Goal: Information Seeking & Learning: Check status

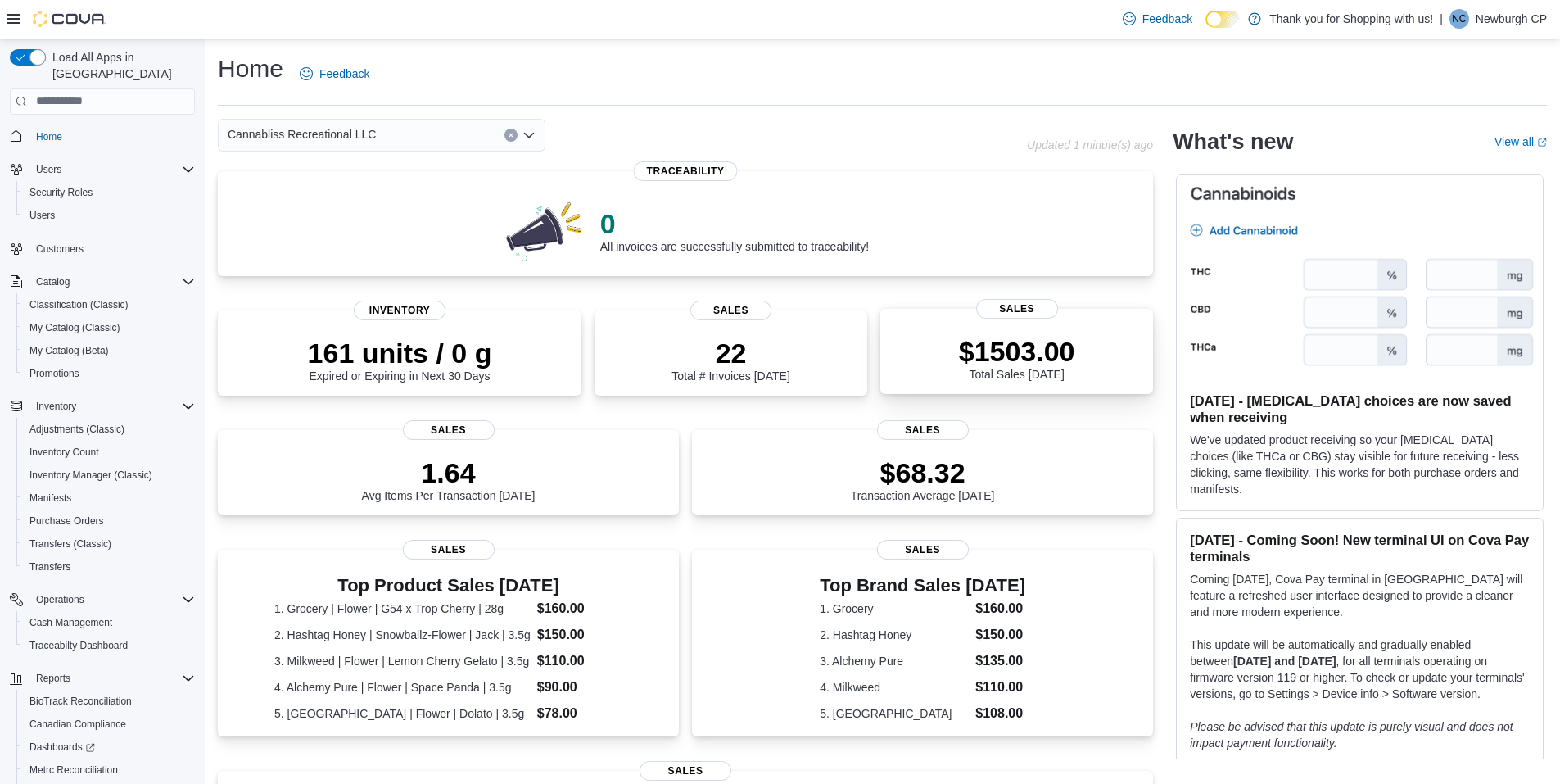
click at [975, 347] on p "$1503.00" at bounding box center [1017, 352] width 116 height 33
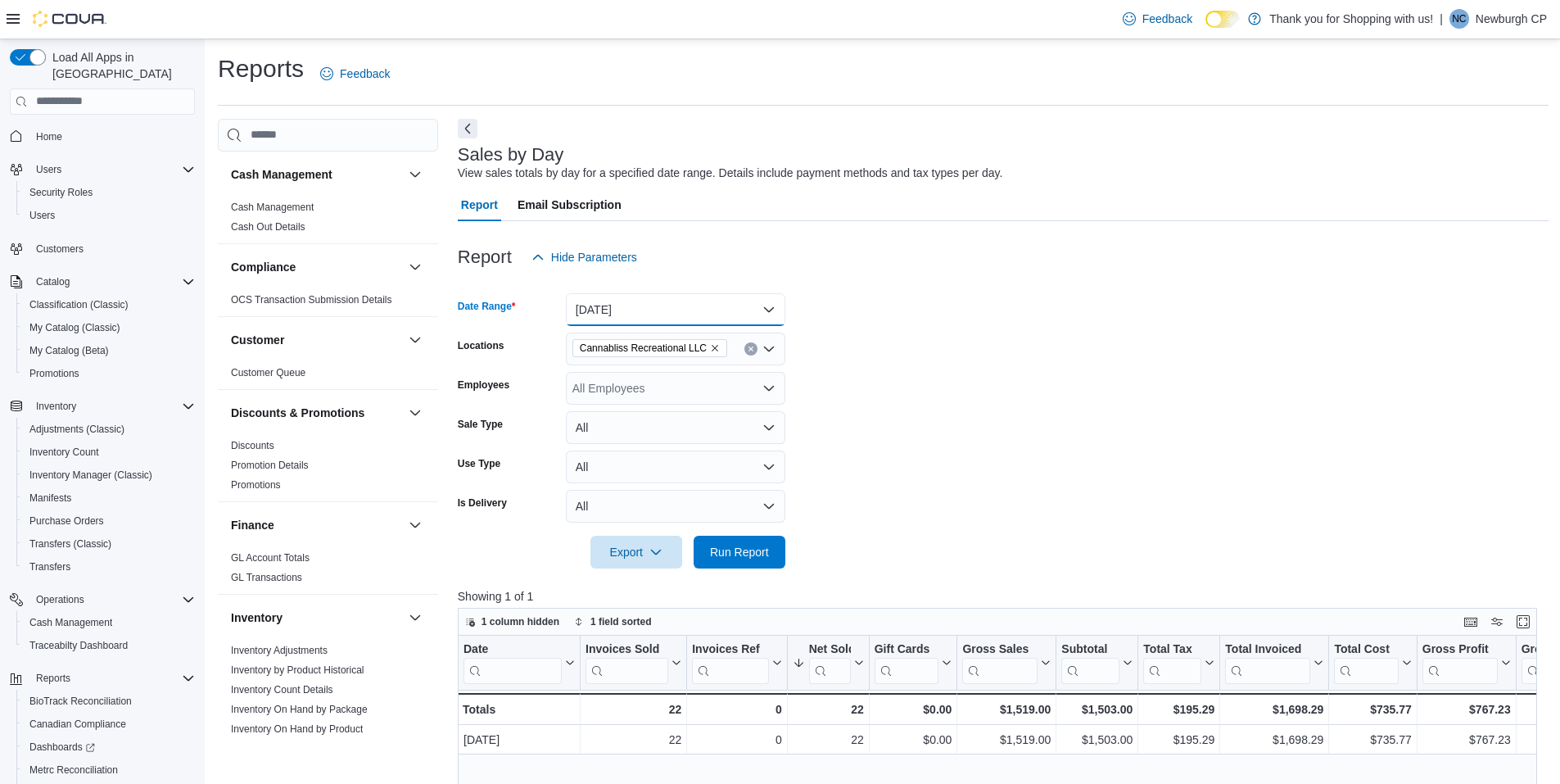
click at [676, 315] on button "[DATE]" at bounding box center [676, 310] width 219 height 33
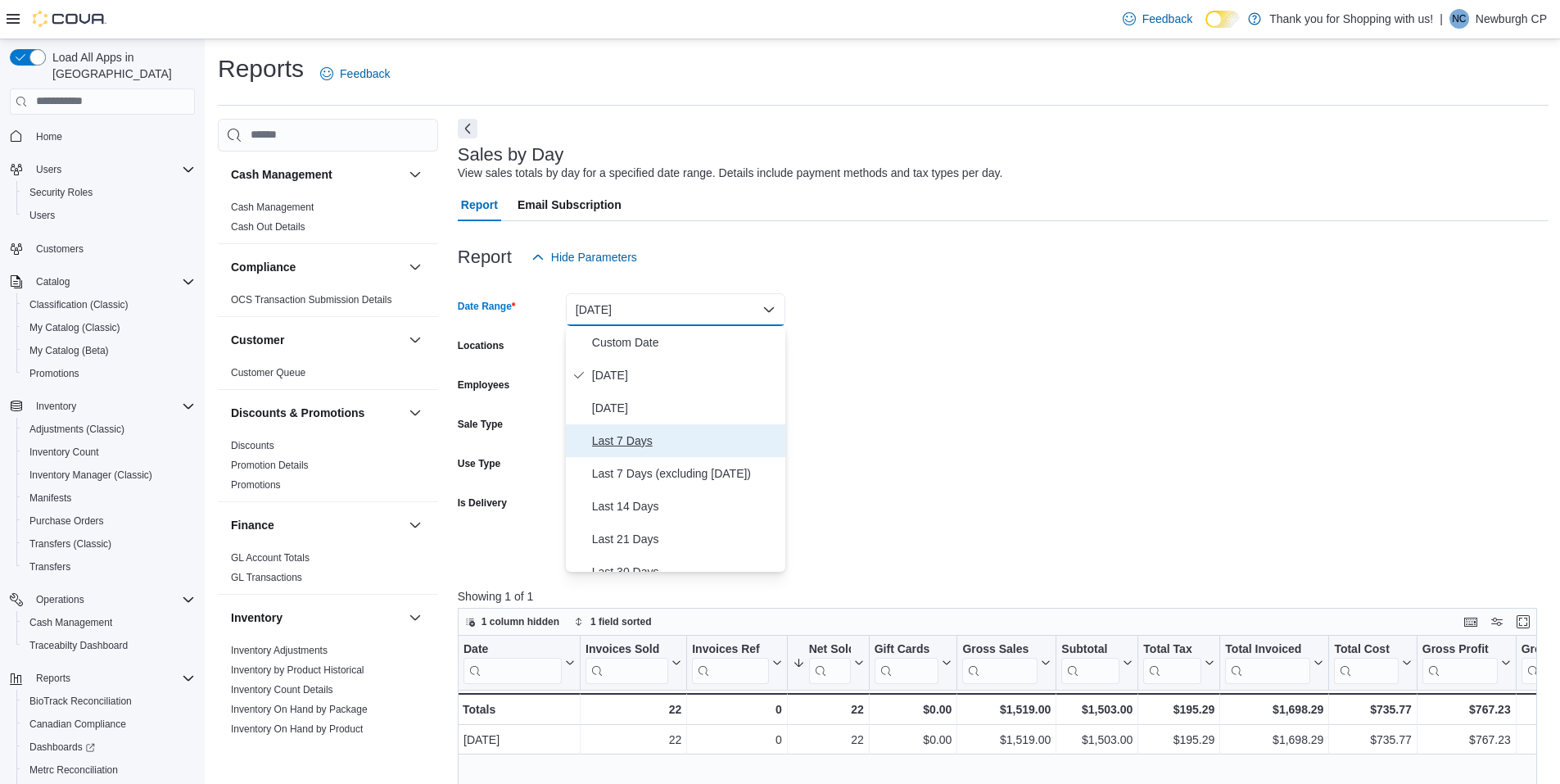
click at [676, 434] on span "Last 7 Days" at bounding box center [685, 440] width 187 height 19
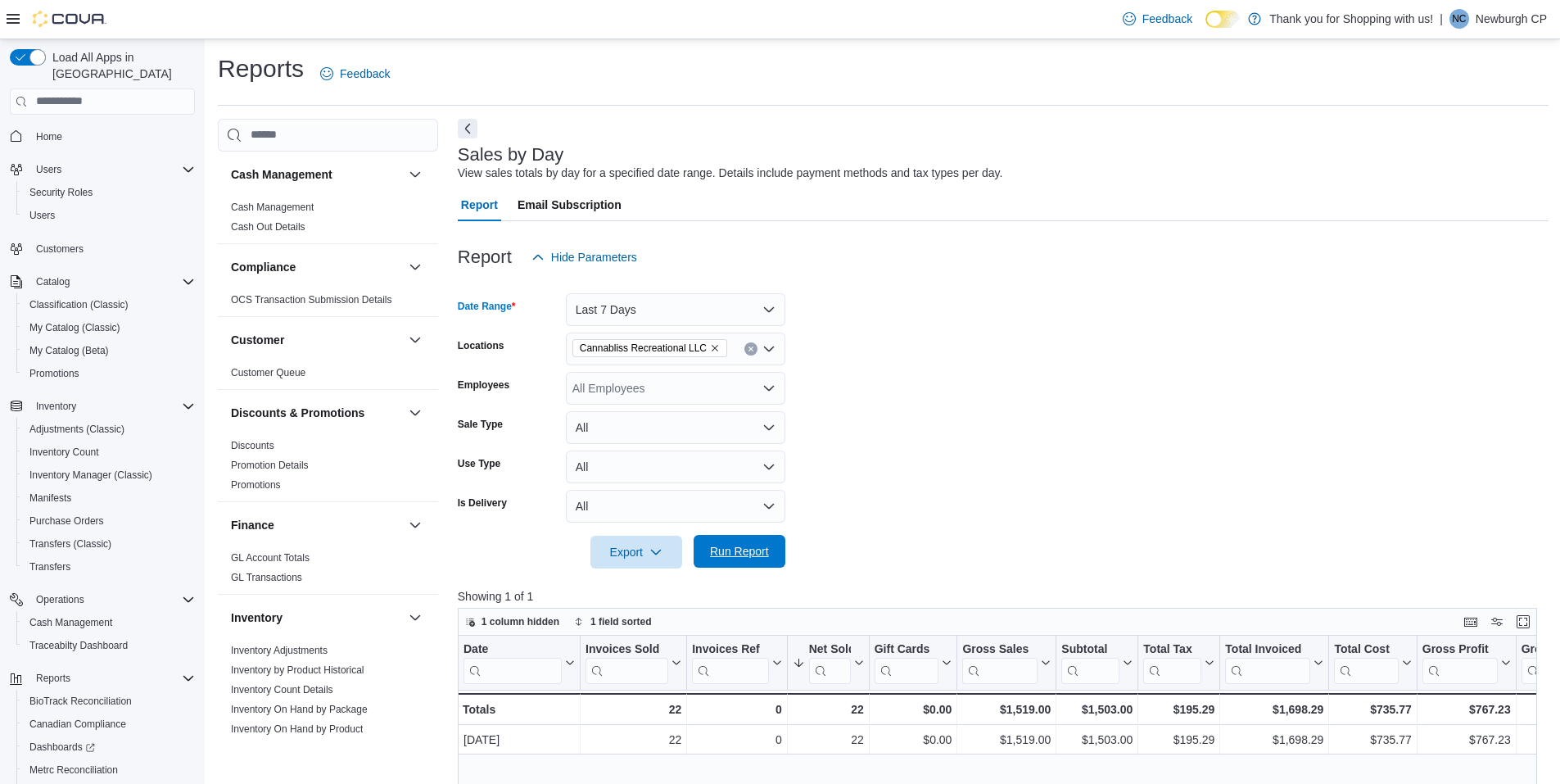
click at [723, 547] on span "Run Report" at bounding box center [739, 551] width 59 height 17
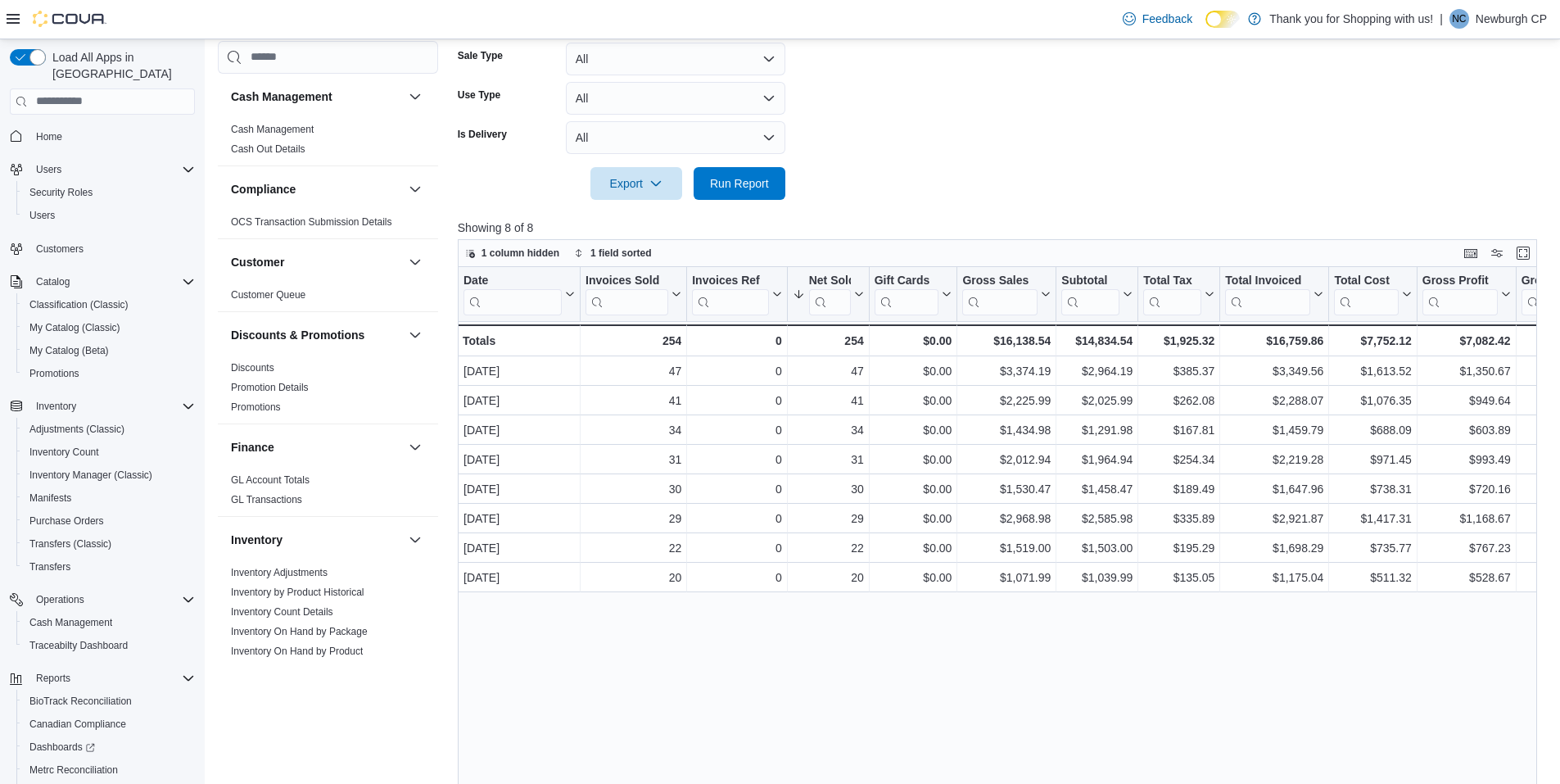
scroll to position [409, 0]
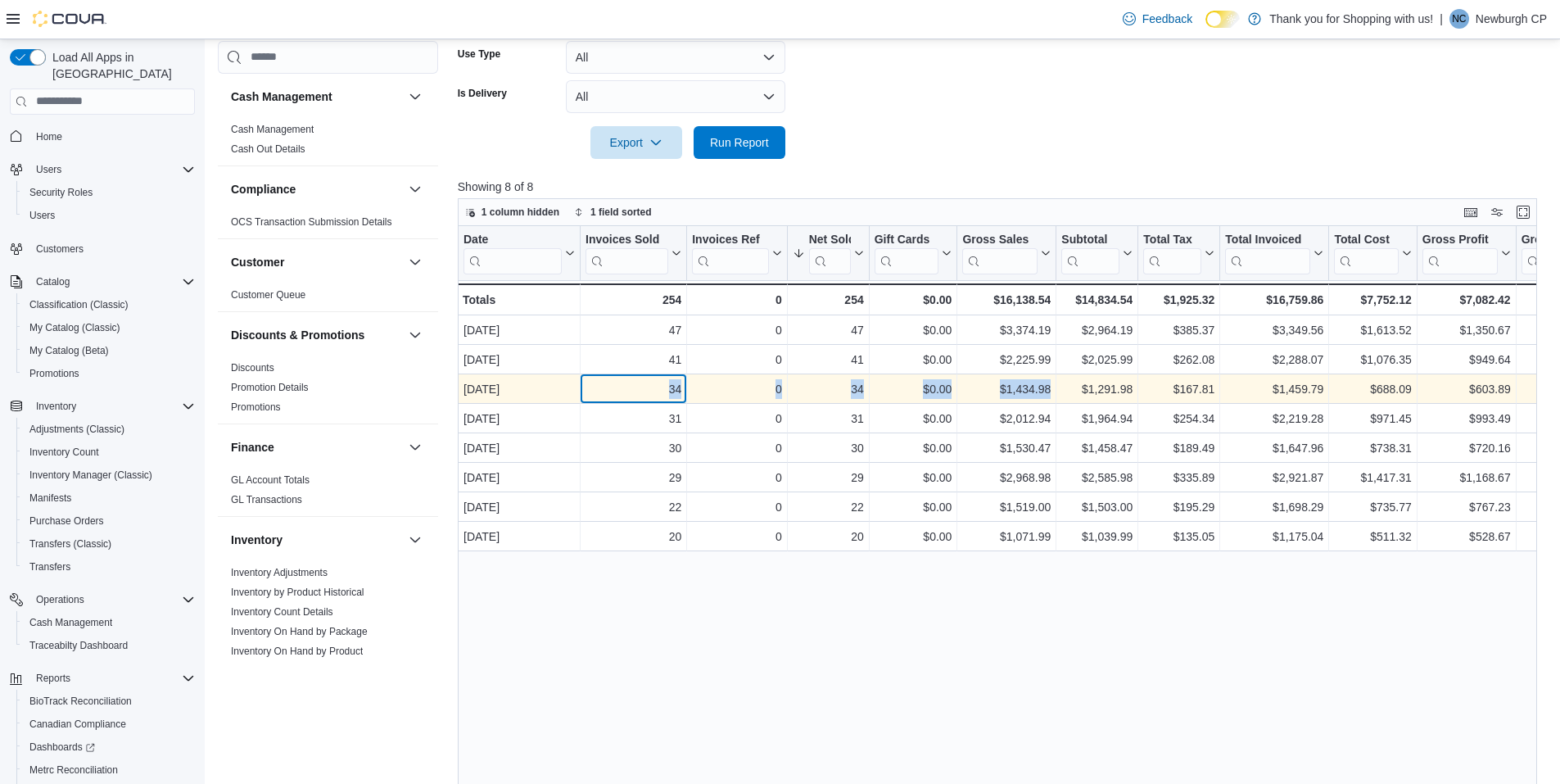
drag, startPoint x: 637, startPoint y: 393, endPoint x: 1062, endPoint y: 390, distance: 425.0
click at [1062, 390] on div "Sep 3, 2025 - Date, column 1, row 3 34 - Invoices Sold, column 2, row 3 0 - Inv…" at bounding box center [1300, 389] width 1686 height 29
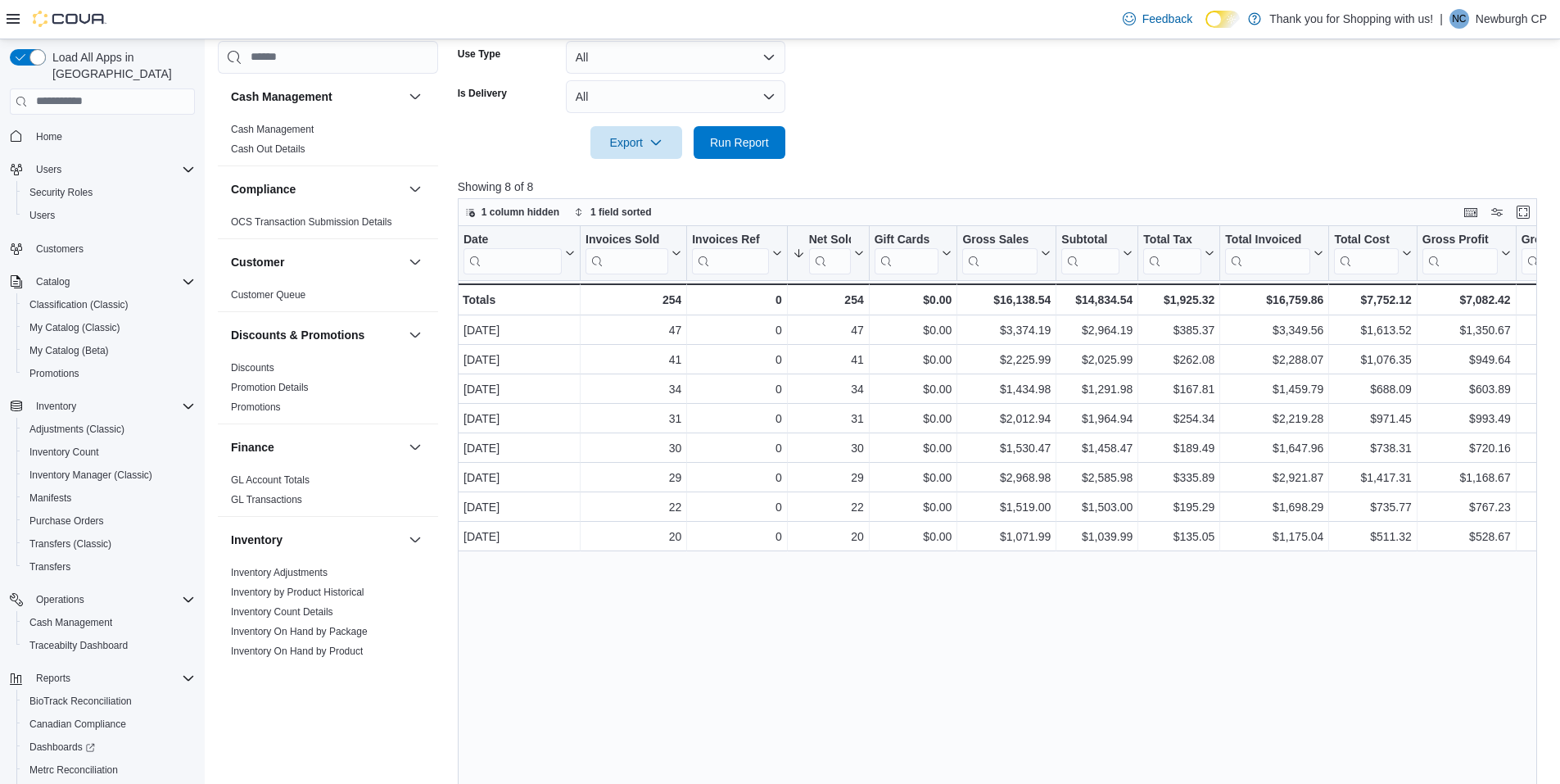
click at [1023, 110] on form "Date Range Last 7 Days Locations Cannabliss Recreational LLC Employees All Empl…" at bounding box center [1002, 11] width 1091 height 294
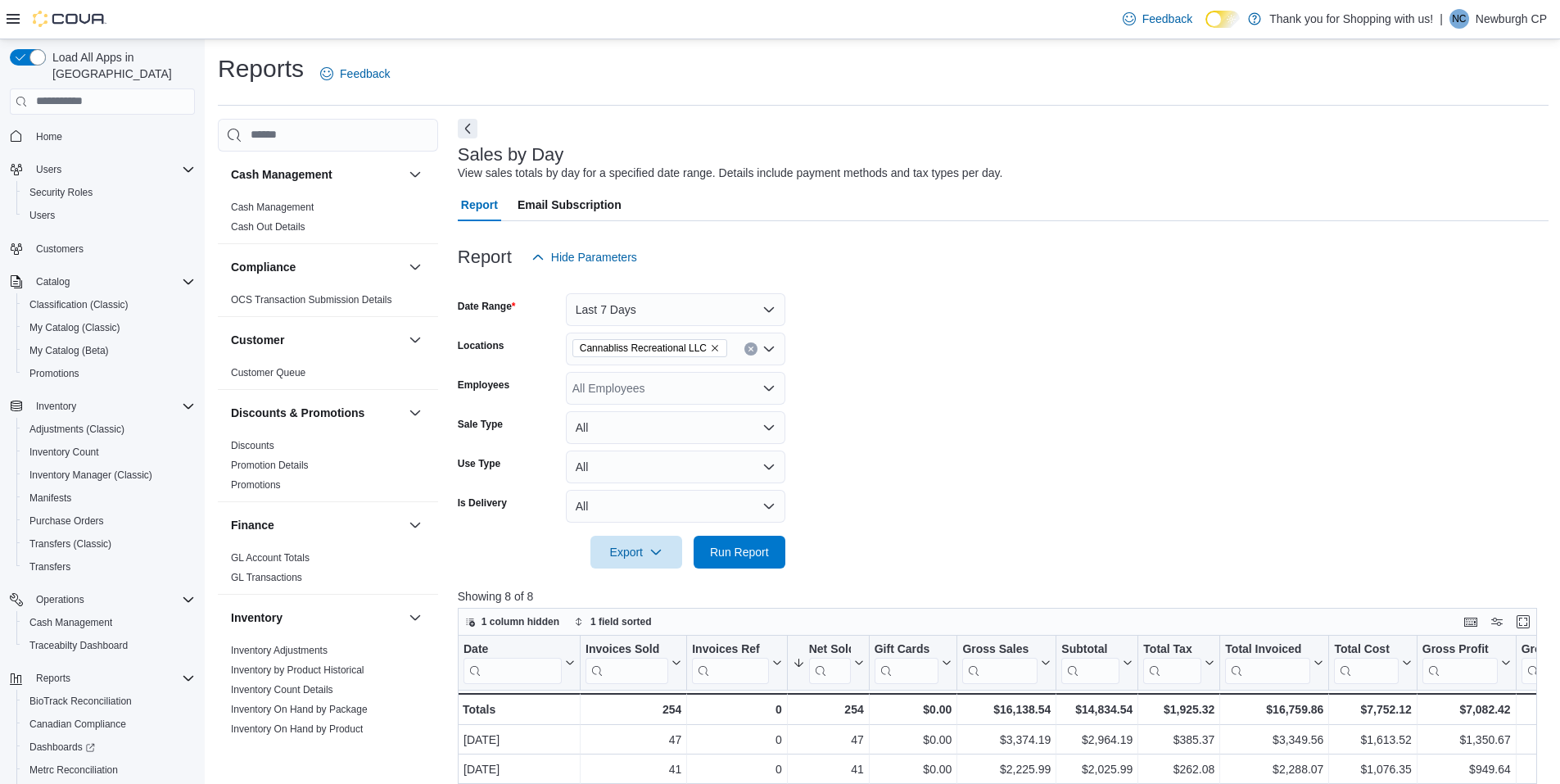
click at [99, 126] on span "Home" at bounding box center [112, 136] width 166 height 20
